Goal: Check status: Check status

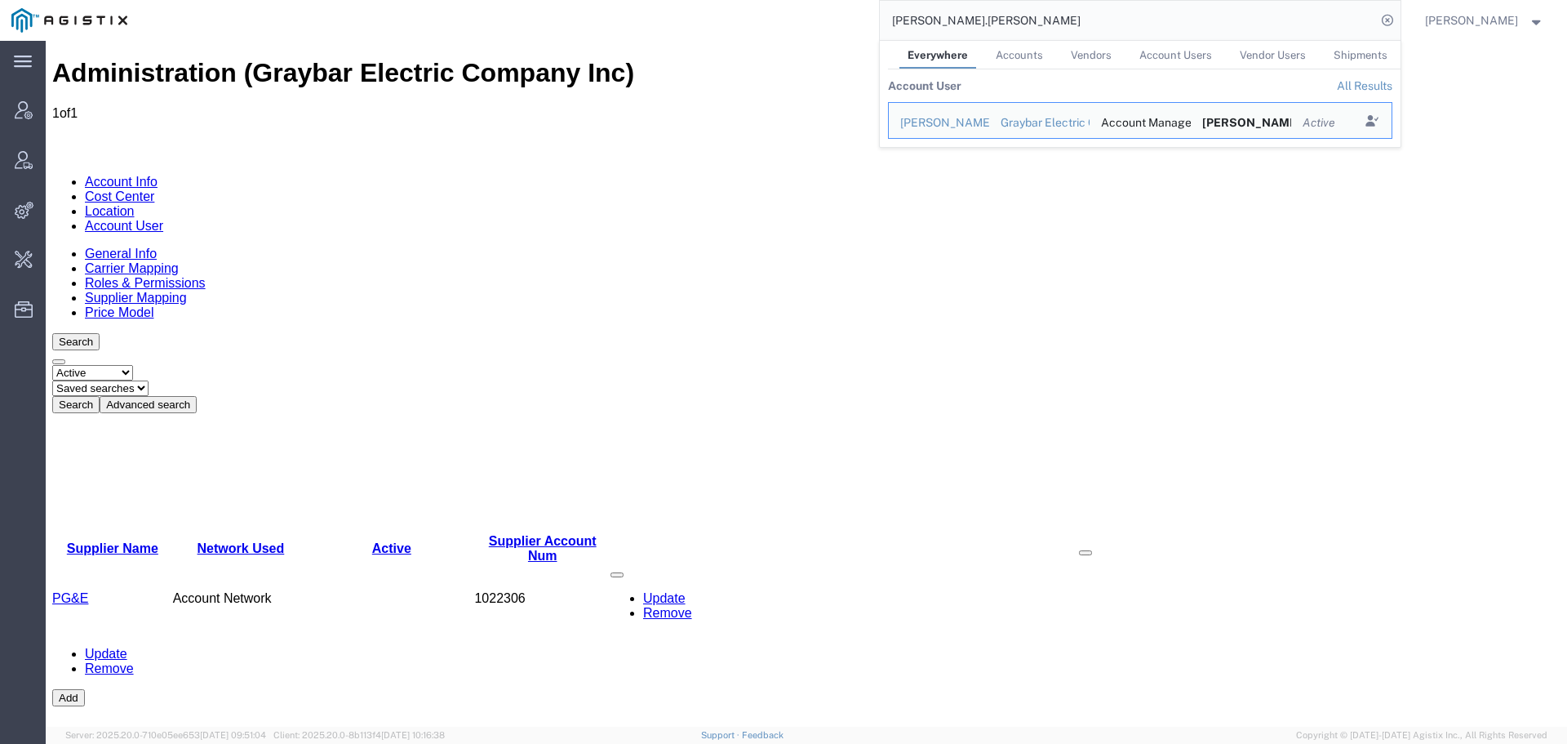
click at [1303, 20] on input "ricky.snead" at bounding box center [1128, 20] width 496 height 39
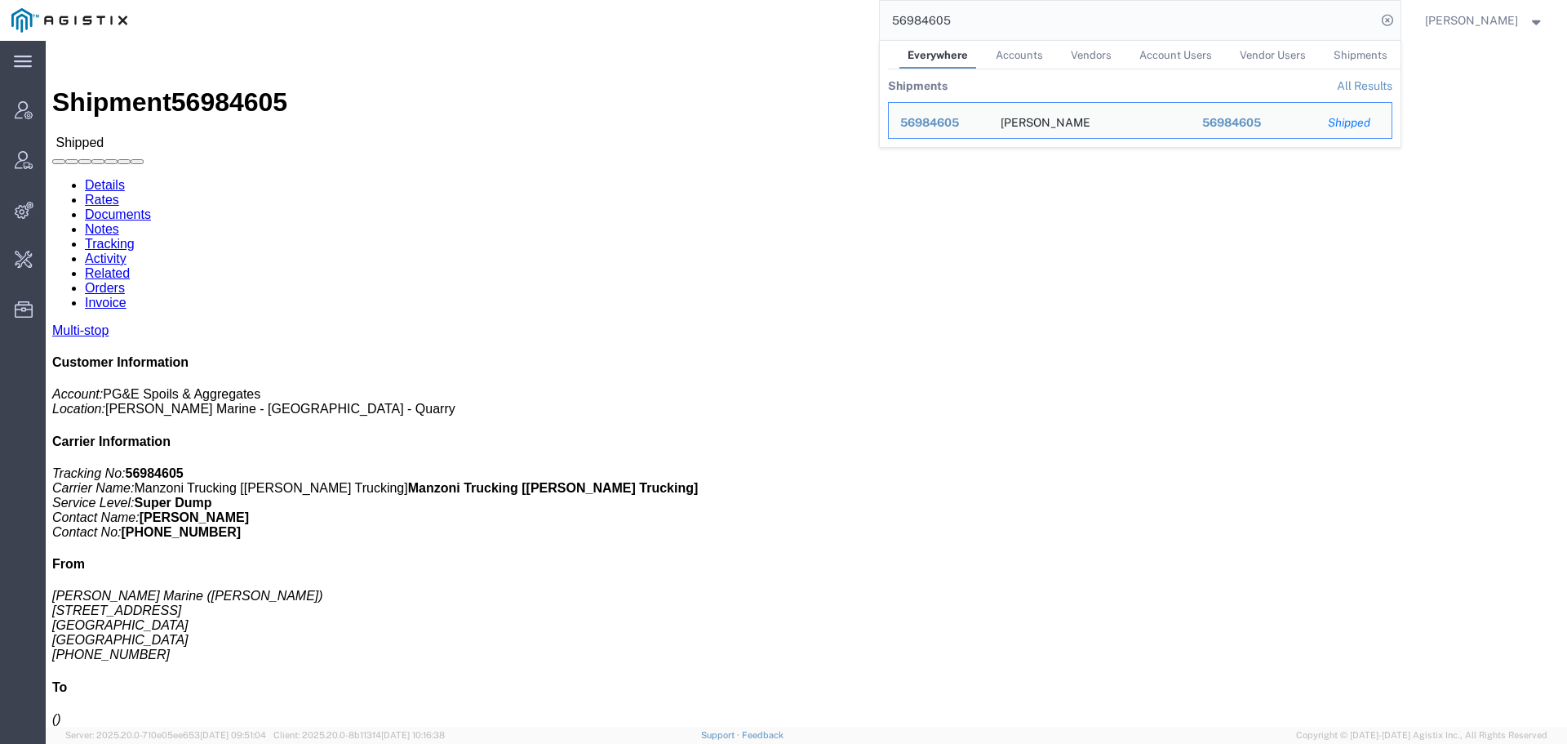
click div "Shipment 56984605 Shipped"
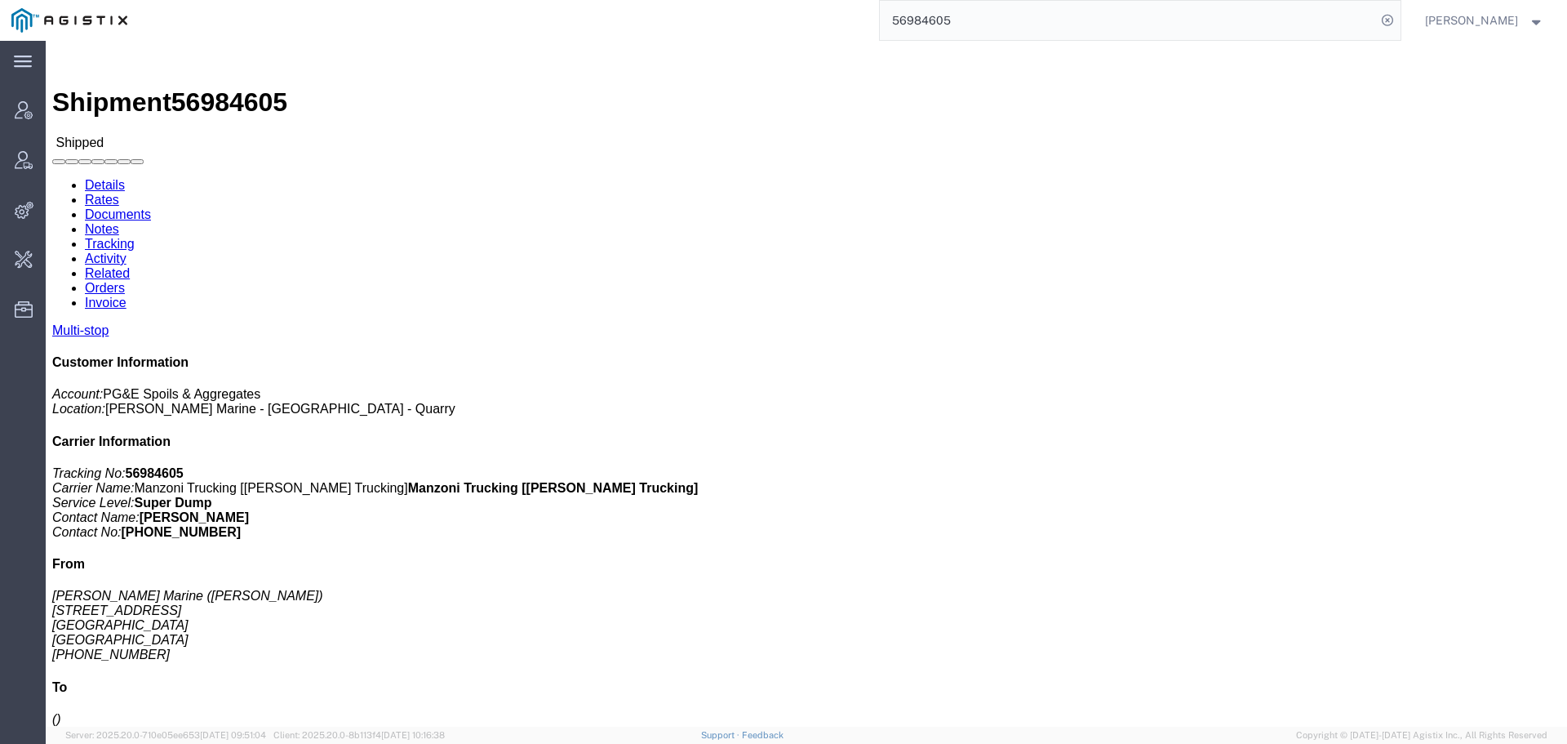
click link "Activity"
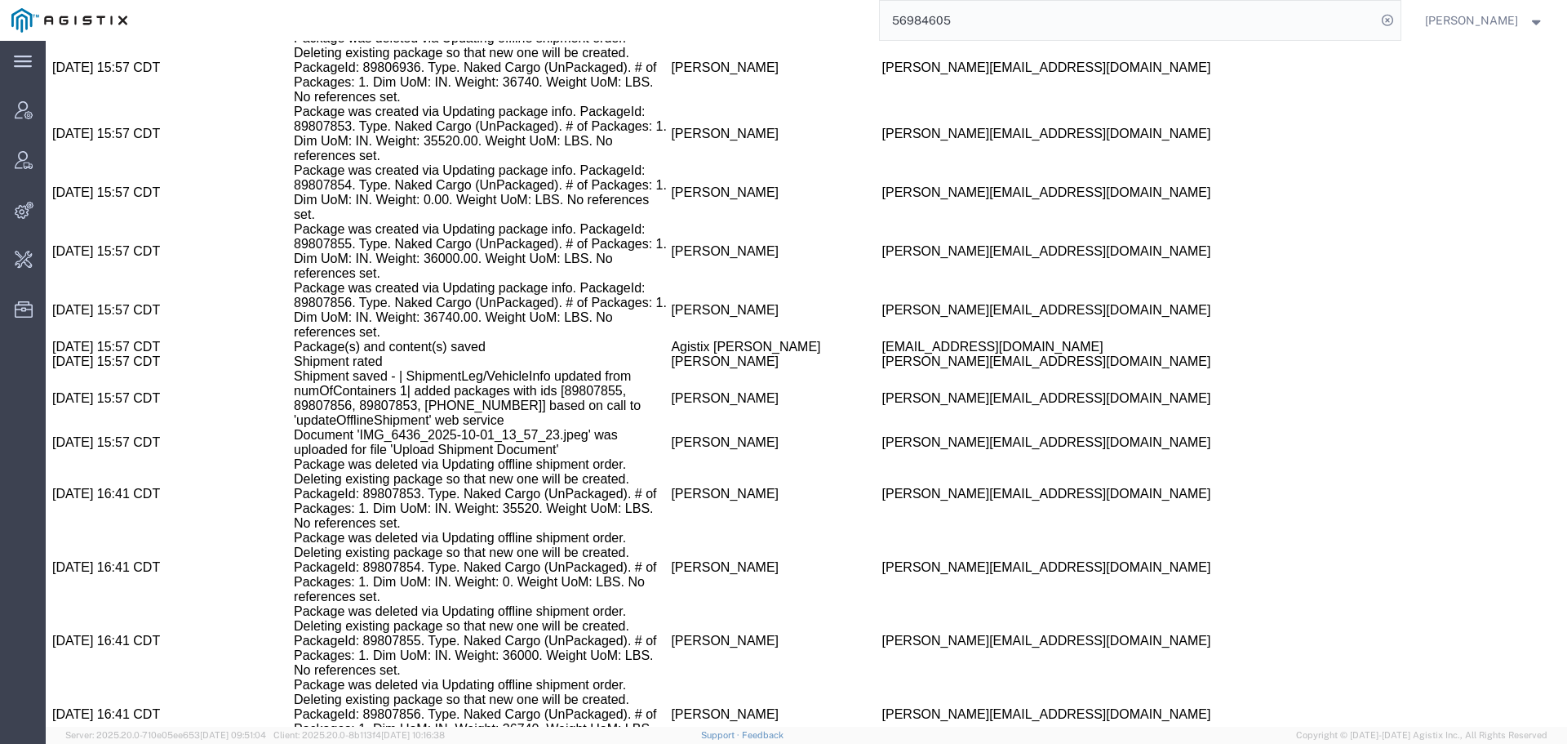
scroll to position [4924, 0]
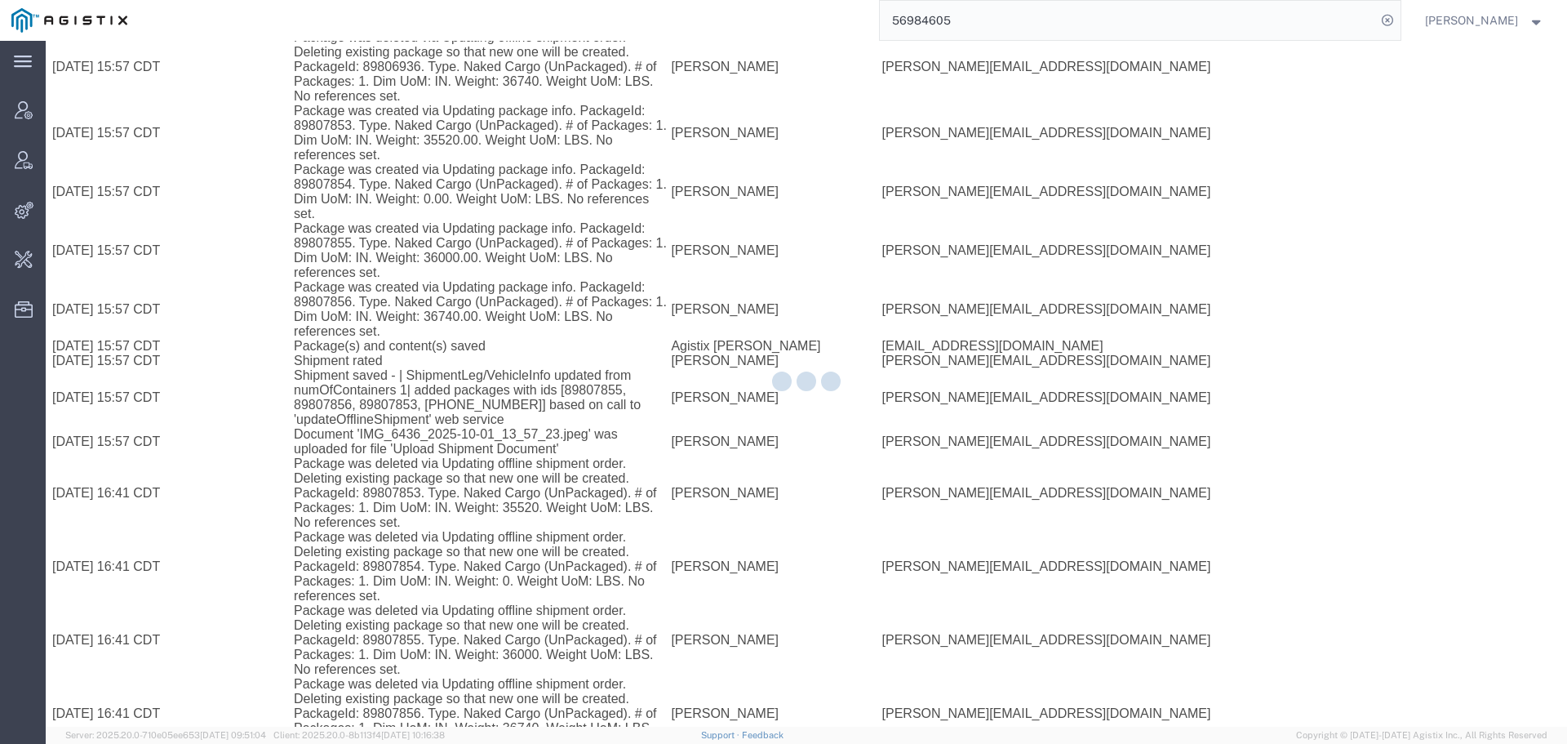
click at [380, 104] on div at bounding box center [807, 384] width 1522 height 686
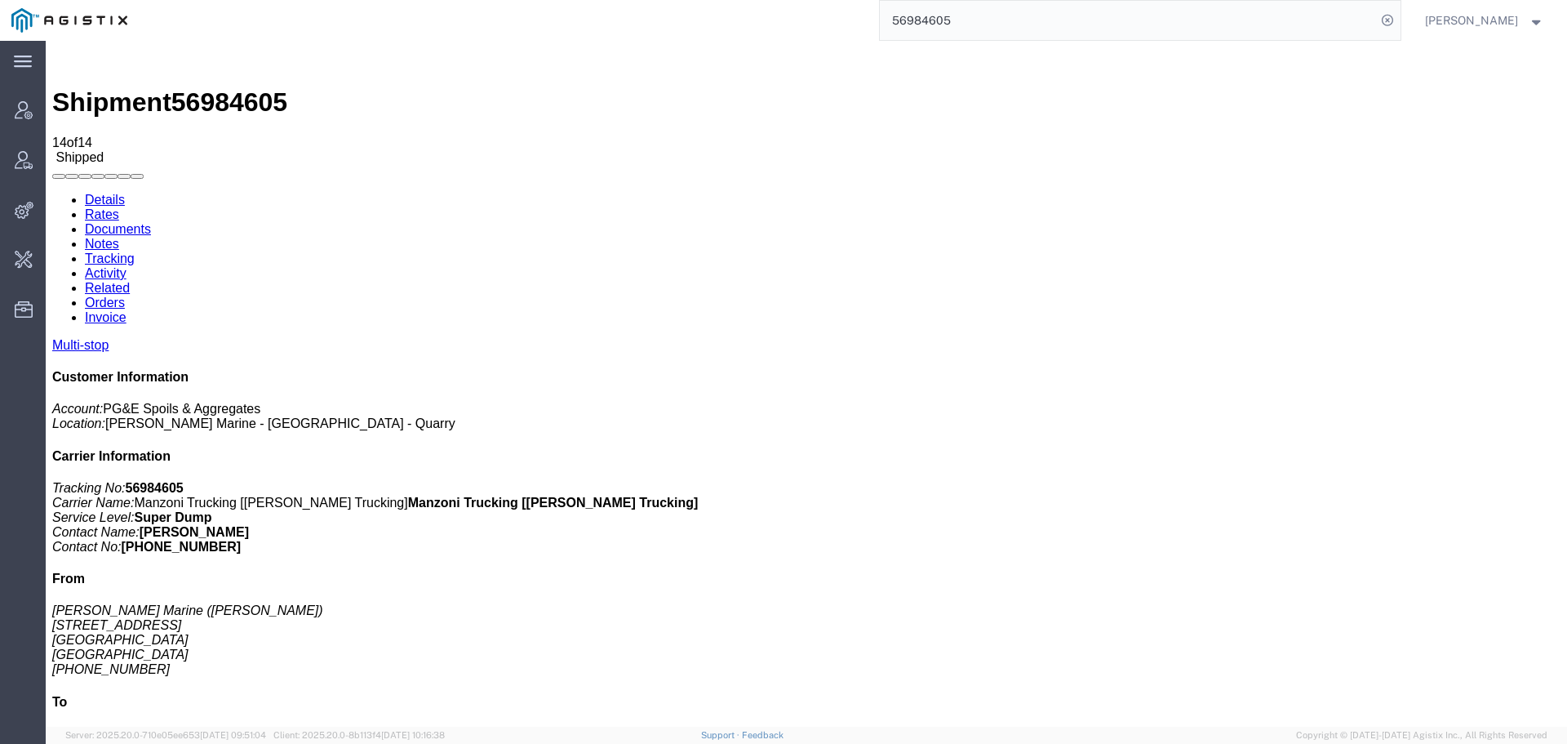
click at [127, 266] on link "Activity" at bounding box center [106, 273] width 42 height 14
drag, startPoint x: 814, startPoint y: 251, endPoint x: 703, endPoint y: 252, distance: 111.0
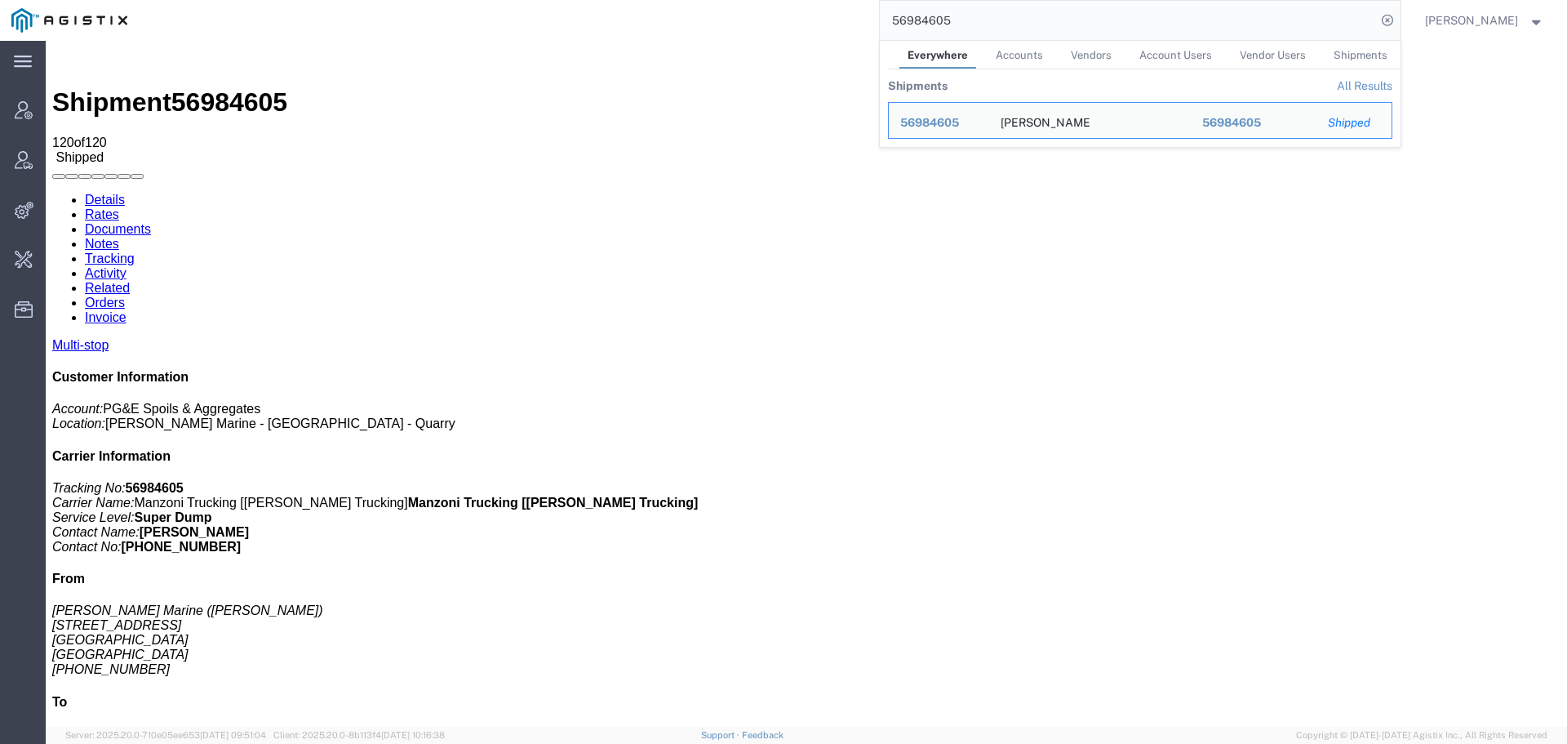
click at [1301, 29] on input "56984605" at bounding box center [1128, 20] width 496 height 39
paste input "foreman_pgespoils@pge.com"
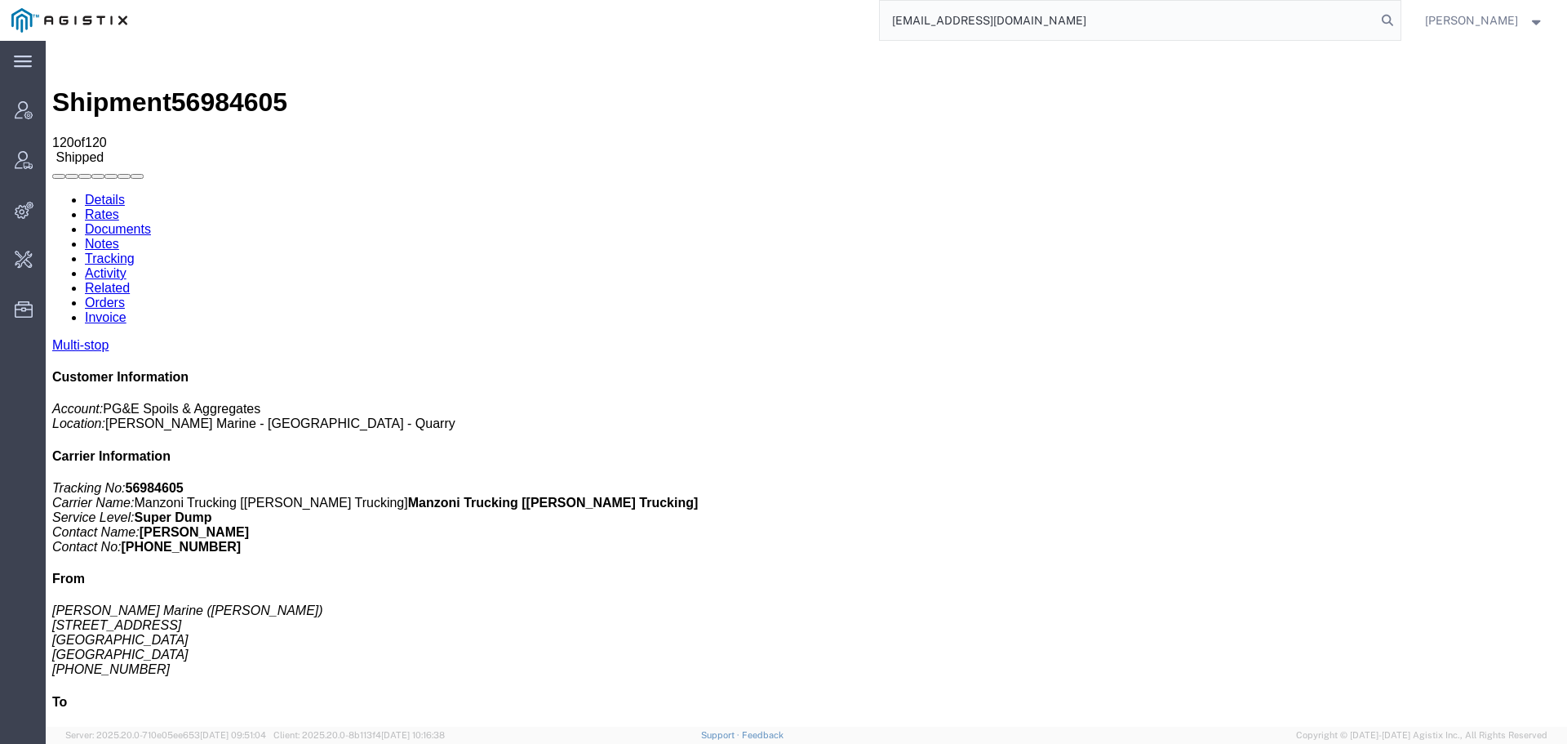
type input "foreman_pgespoils@pge.com"
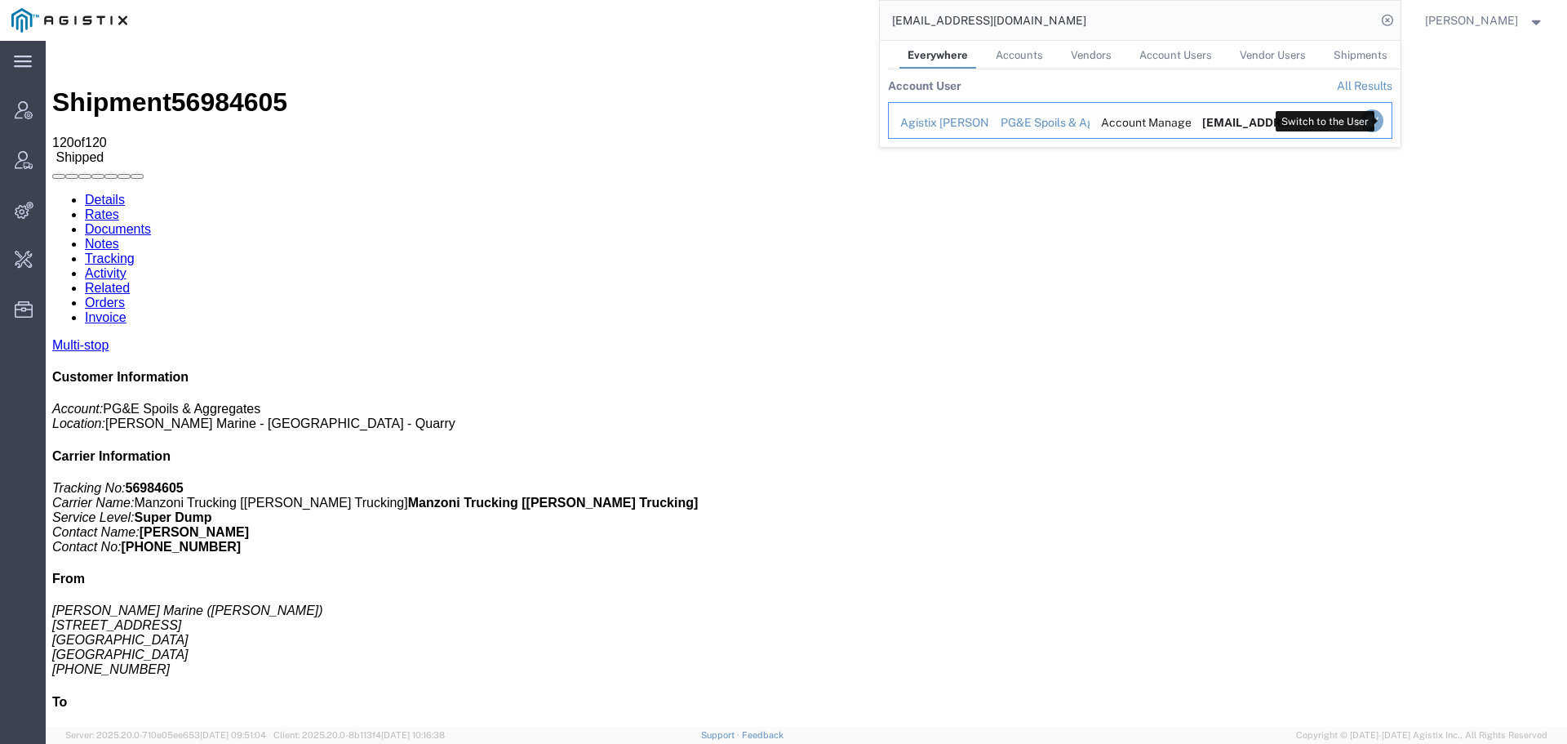
click at [1383, 127] on icon "Search Results" at bounding box center [1371, 120] width 23 height 23
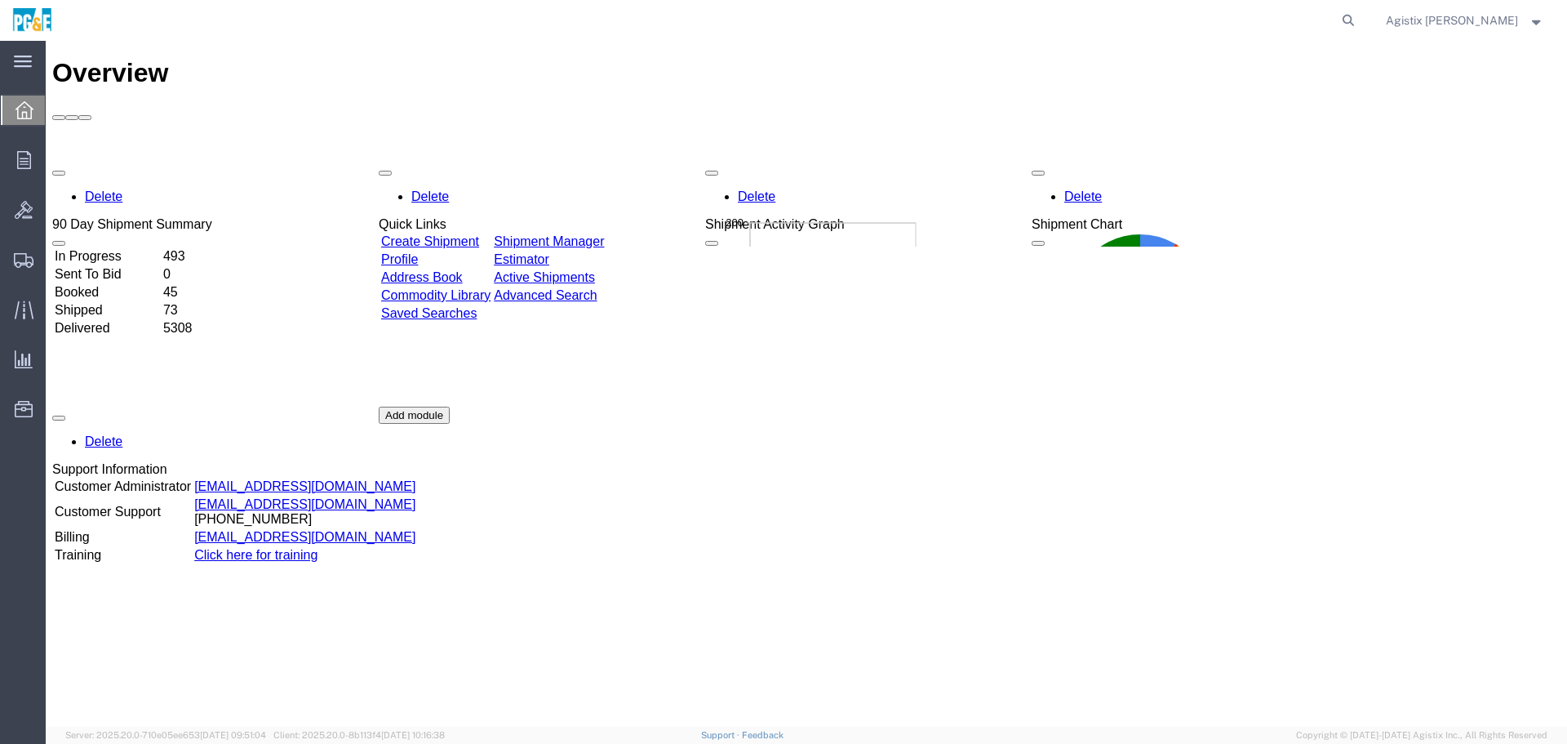
click at [1362, 33] on form at bounding box center [1349, 20] width 26 height 41
click at [1360, 20] on icon at bounding box center [1348, 20] width 23 height 23
click at [1104, 25] on input "search" at bounding box center [1089, 20] width 496 height 39
paste input "56984605"
type input "56984605"
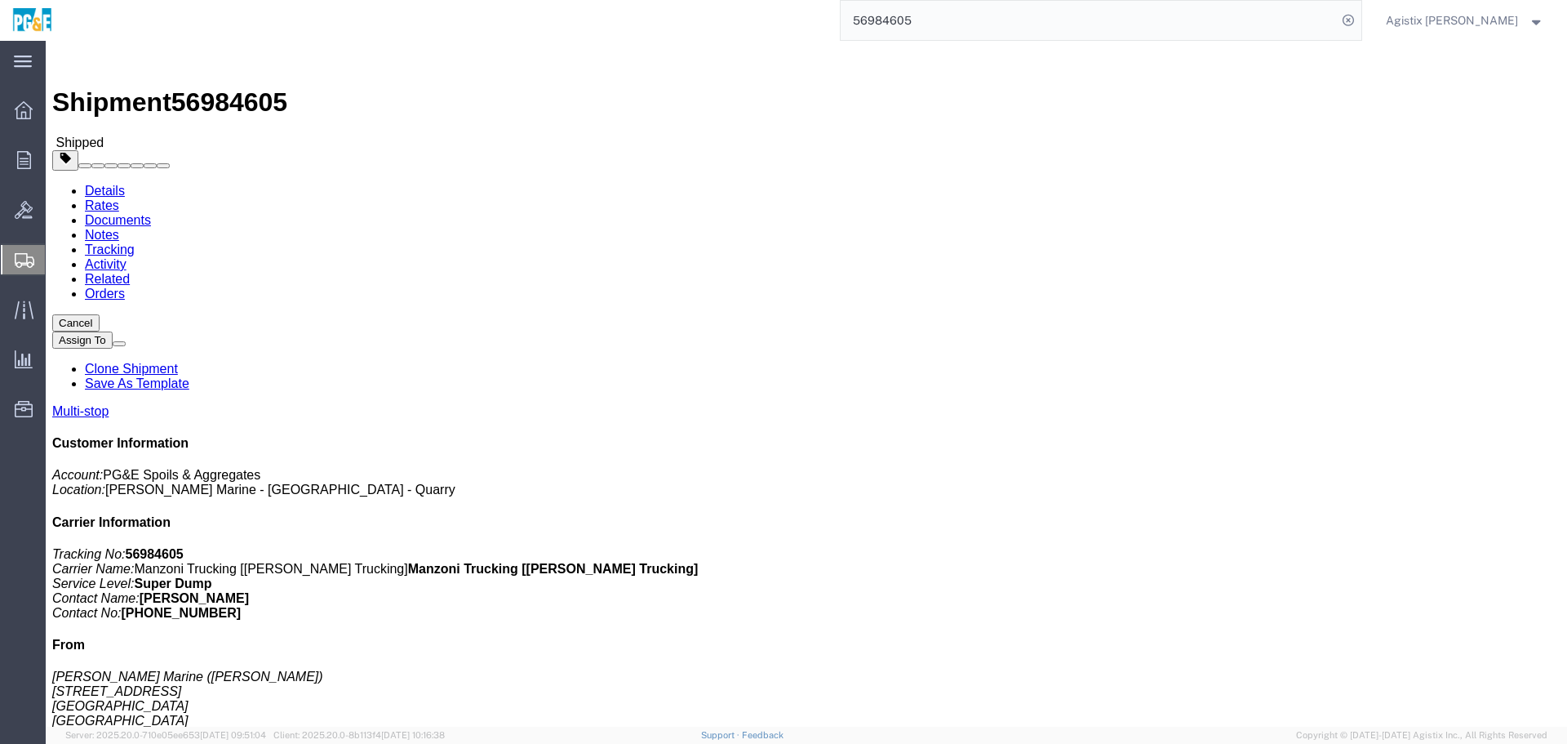
click link "Tracking"
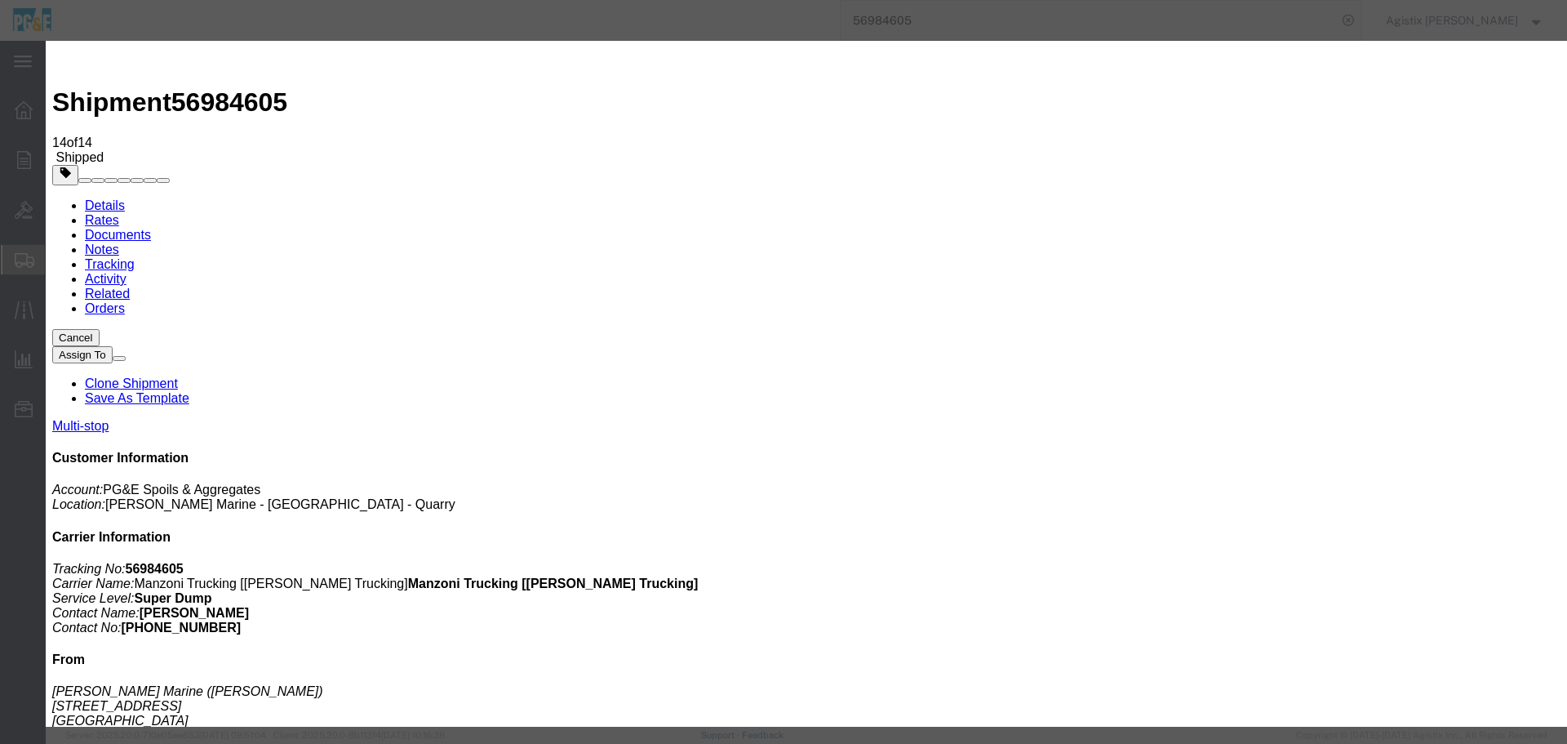
type input "7:45 AM"
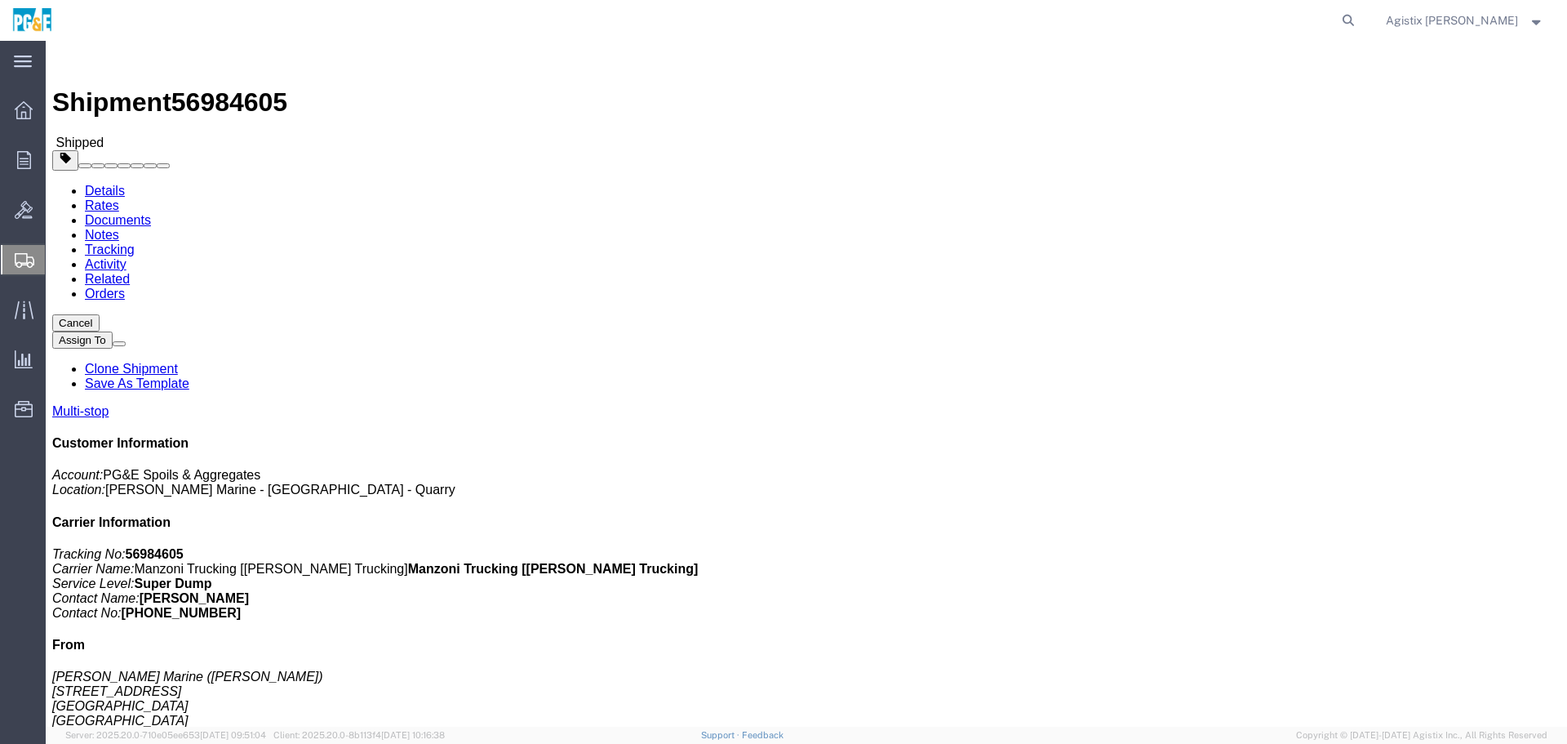
click link "Related"
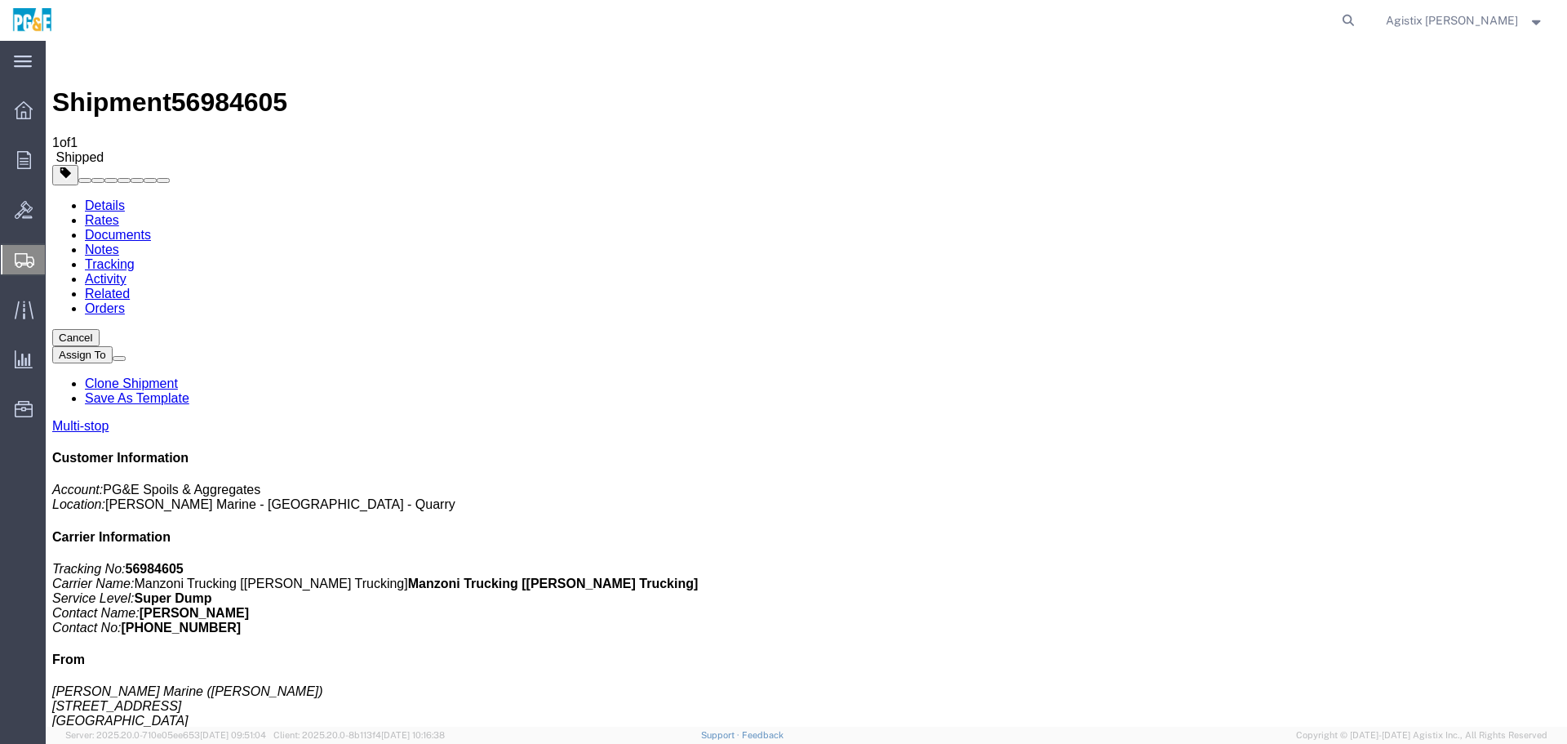
click at [127, 272] on link "Activity" at bounding box center [106, 279] width 42 height 14
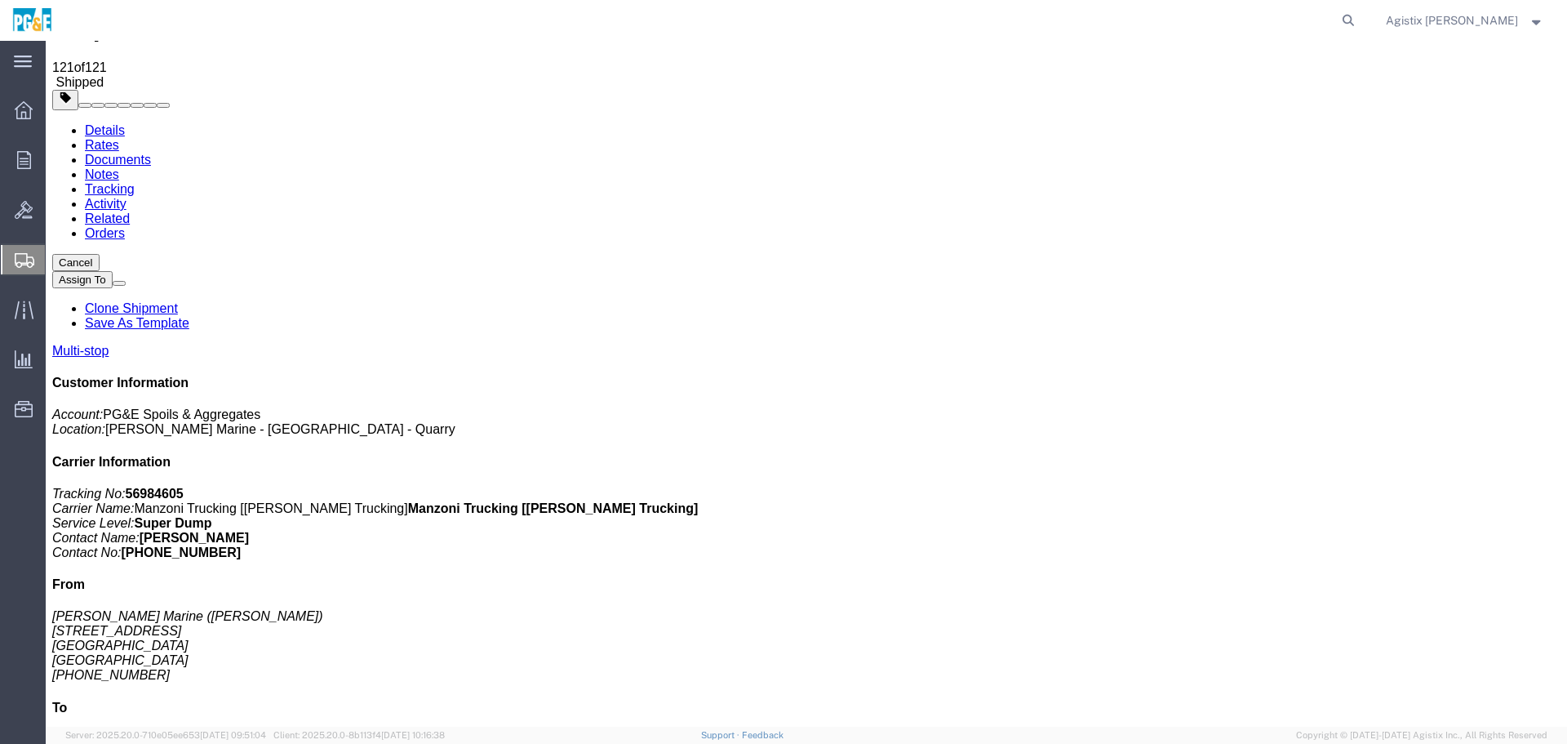
scroll to position [76, 0]
click at [119, 167] on link "Notes" at bounding box center [102, 174] width 34 height 14
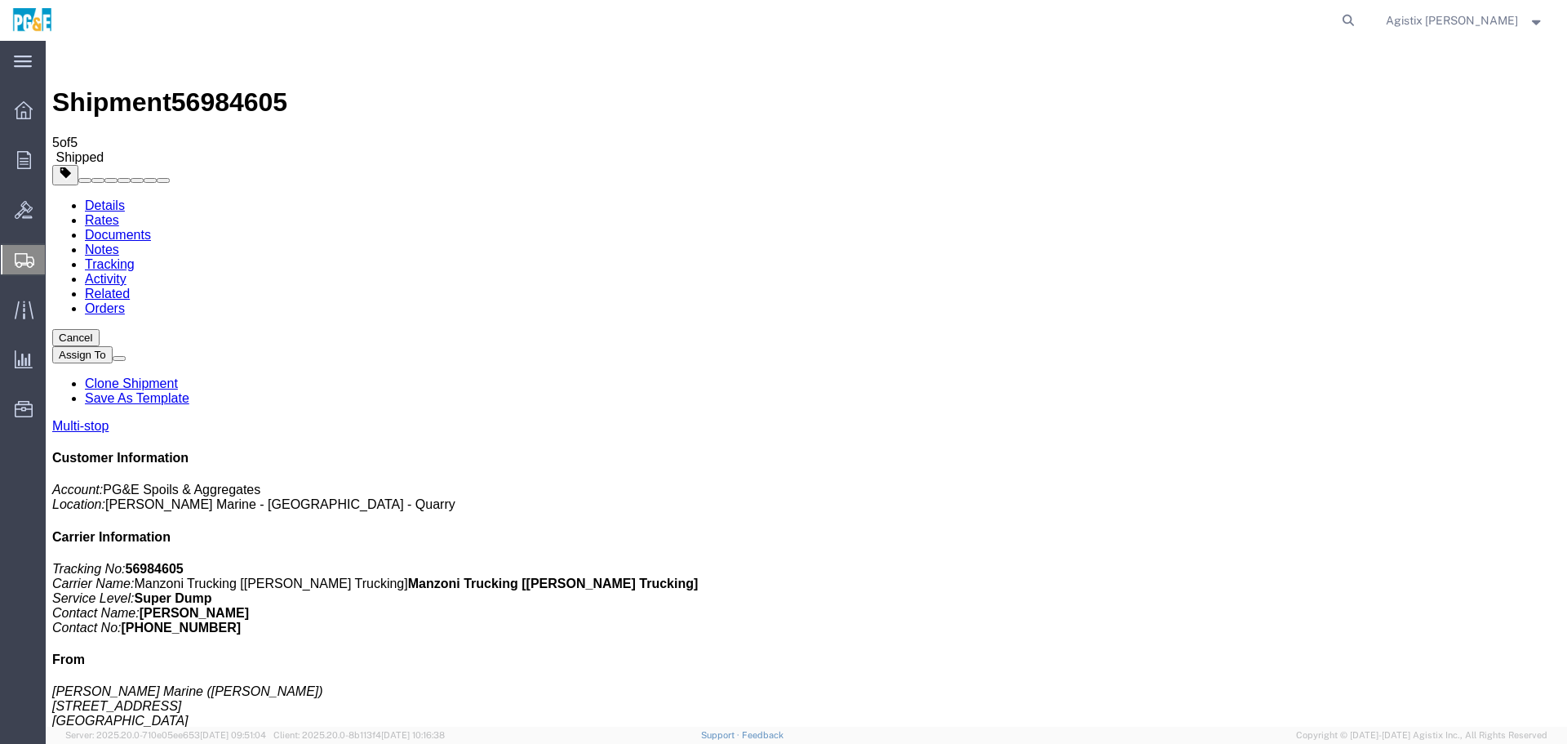
click at [151, 228] on link "Documents" at bounding box center [118, 235] width 66 height 14
click at [119, 213] on link "Rates" at bounding box center [102, 220] width 34 height 14
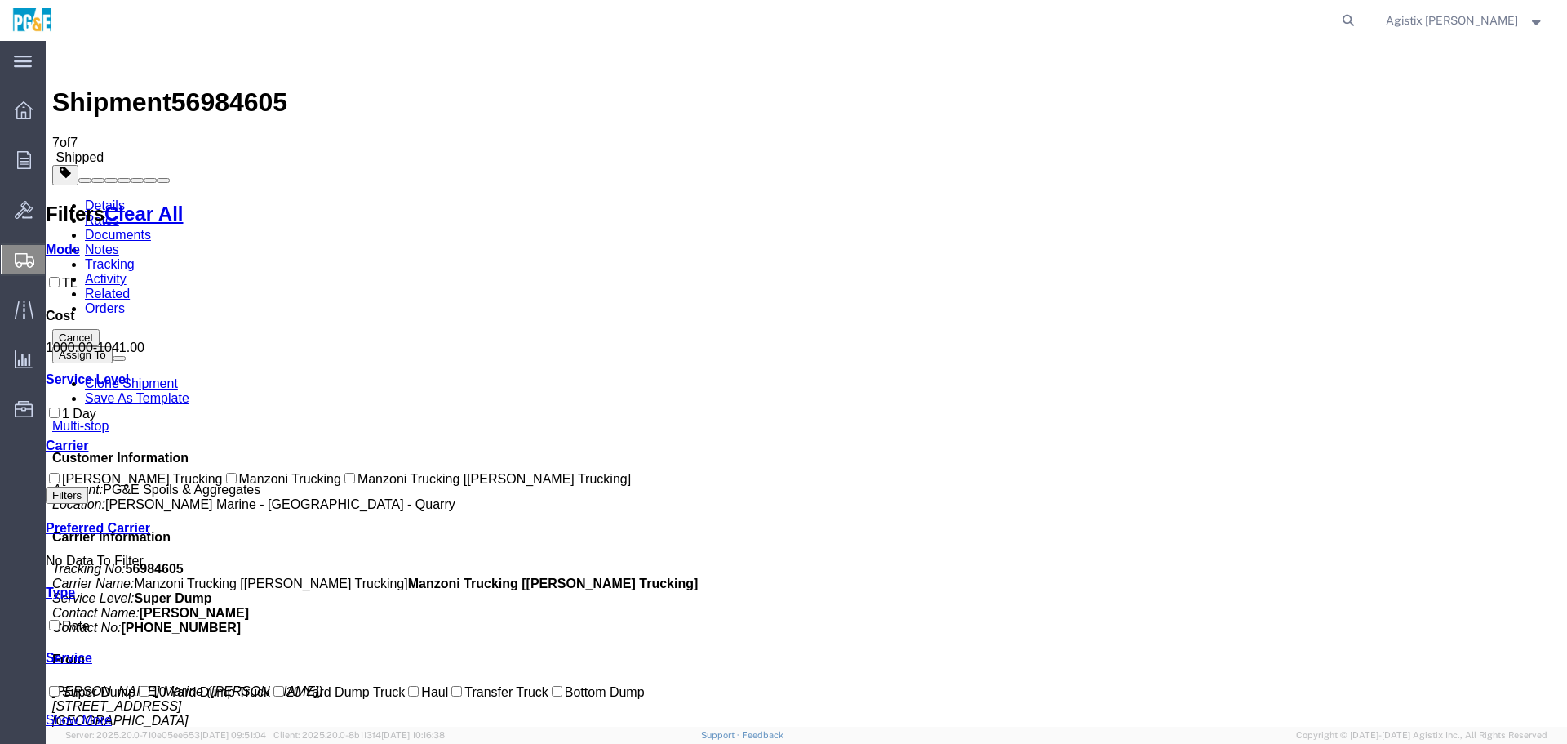
click at [100, 198] on link "Details" at bounding box center [105, 205] width 40 height 14
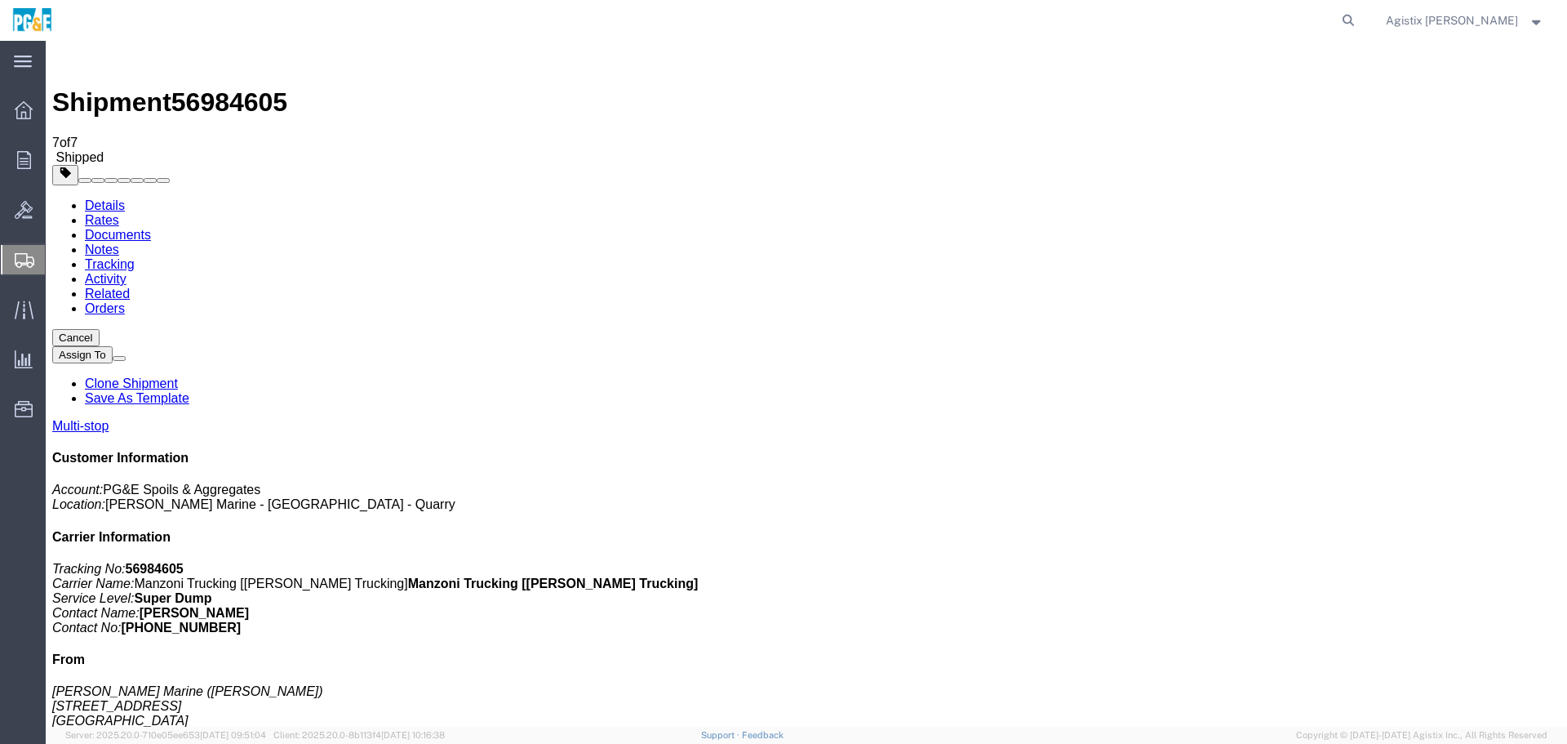
click link "Notes"
click at [151, 228] on link "Documents" at bounding box center [118, 235] width 66 height 14
drag, startPoint x: 260, startPoint y: 198, endPoint x: 328, endPoint y: 198, distance: 68.6
click at [127, 272] on link "Activity" at bounding box center [106, 279] width 42 height 14
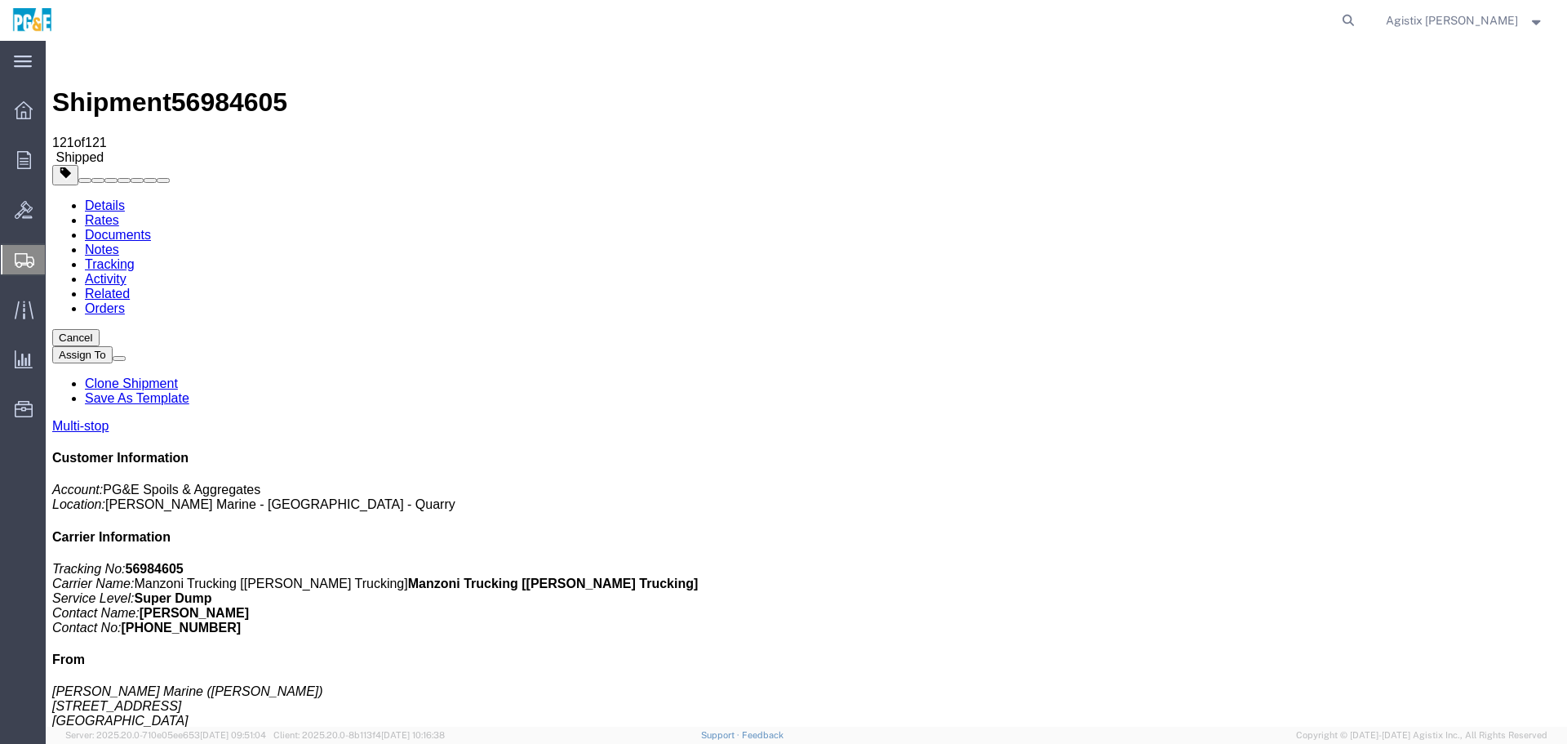
click at [130, 287] on link "Related" at bounding box center [107, 294] width 45 height 14
click at [125, 301] on link "Orders" at bounding box center [105, 308] width 40 height 14
click at [127, 272] on link "Activity" at bounding box center [106, 279] width 42 height 14
